Goal: Complete application form

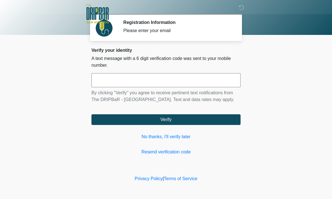
scroll to position [0, 0]
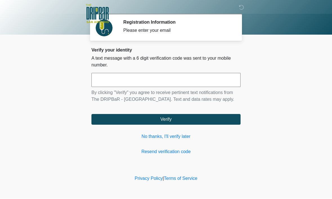
click at [224, 78] on input "text" at bounding box center [165, 80] width 149 height 14
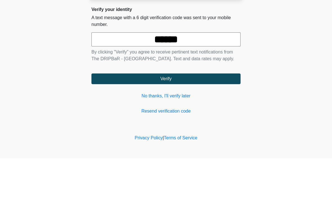
type input "******"
click at [300, 42] on body "‎ ‎ ‎ ‎ Registration Information Please enter your email Please connect to Wi-F…" at bounding box center [166, 99] width 332 height 199
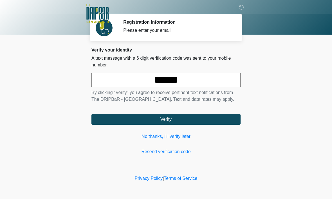
click at [200, 121] on button "Verify" at bounding box center [165, 119] width 149 height 11
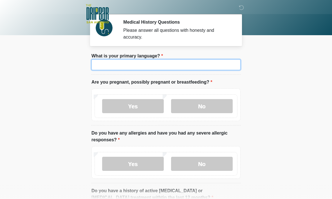
click at [100, 69] on input "What is your primary language?" at bounding box center [165, 64] width 149 height 11
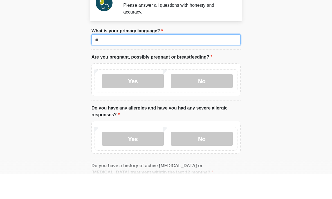
type input "*"
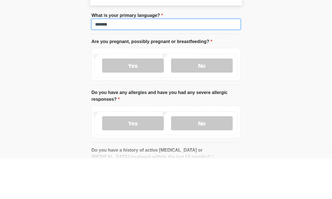
type input "*******"
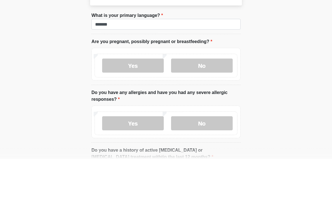
click at [212, 99] on label "No" at bounding box center [202, 106] width 62 height 14
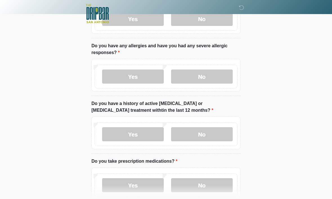
scroll to position [88, 0]
click at [217, 70] on label "No" at bounding box center [202, 76] width 62 height 14
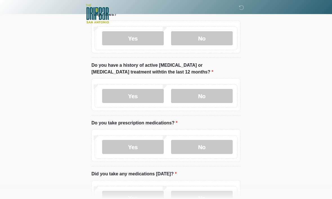
scroll to position [128, 0]
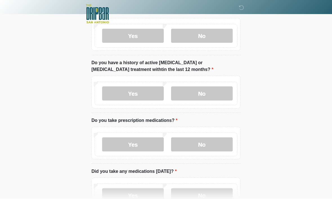
click at [218, 93] on label "No" at bounding box center [202, 93] width 62 height 14
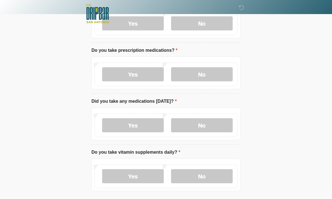
scroll to position [199, 0]
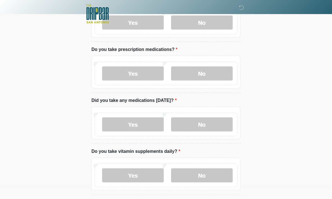
click at [212, 69] on label "No" at bounding box center [202, 73] width 62 height 14
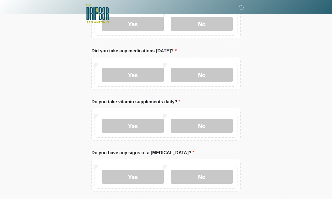
scroll to position [250, 0]
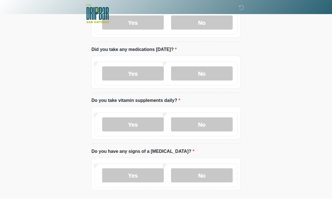
click at [211, 71] on label "No" at bounding box center [202, 74] width 62 height 14
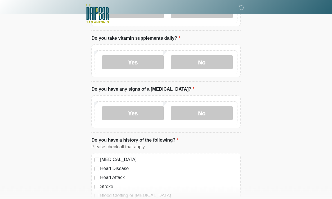
click at [214, 62] on label "No" at bounding box center [202, 62] width 62 height 14
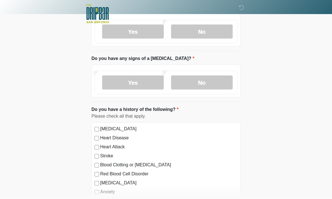
scroll to position [343, 0]
click at [206, 82] on label "No" at bounding box center [202, 82] width 62 height 14
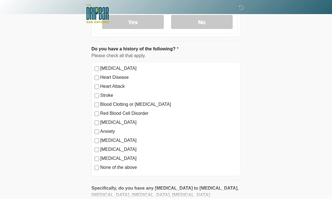
scroll to position [403, 0]
click at [114, 133] on label "Anxiety" at bounding box center [168, 131] width 137 height 7
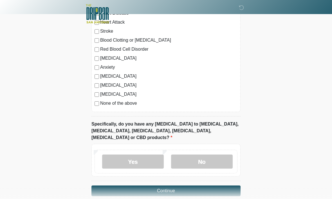
scroll to position [468, 0]
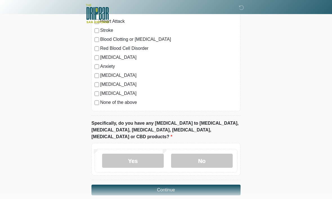
click at [217, 154] on label "No" at bounding box center [202, 161] width 62 height 14
click at [214, 185] on button "Continue" at bounding box center [165, 190] width 149 height 11
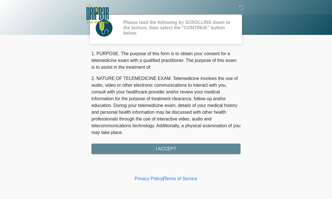
scroll to position [0, 0]
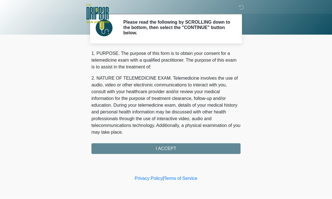
click at [106, 148] on div "1. PURPOSE. The purpose of this form is to obtain your consent for a telemedici…" at bounding box center [165, 102] width 149 height 104
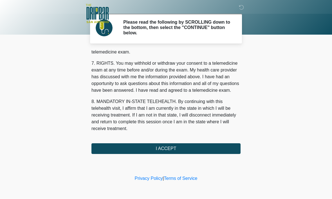
scroll to position [253, 0]
click at [130, 147] on button "I ACCEPT" at bounding box center [165, 148] width 149 height 11
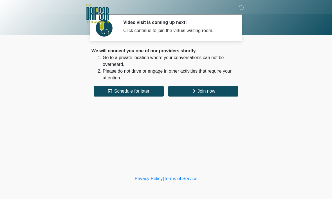
click at [217, 89] on button "Join now" at bounding box center [203, 91] width 70 height 11
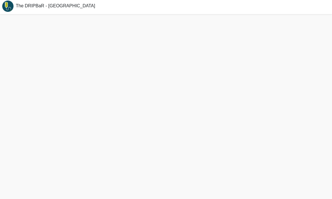
scroll to position [2, 0]
